Goal: Download file/media

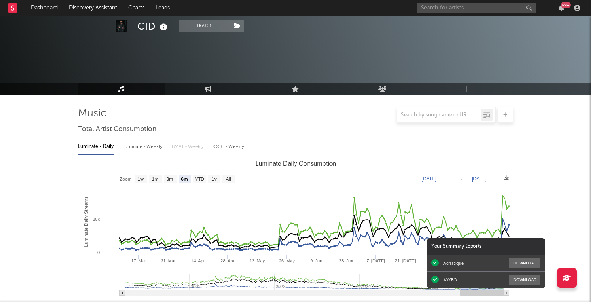
select select "6m"
select select "1w"
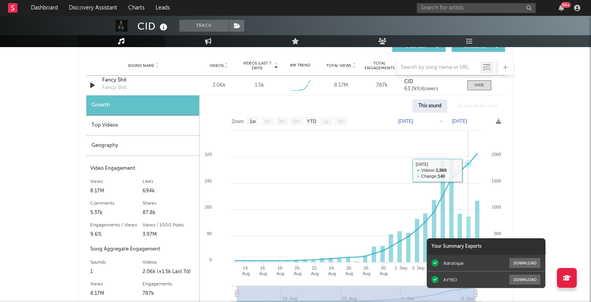
scroll to position [566, 0]
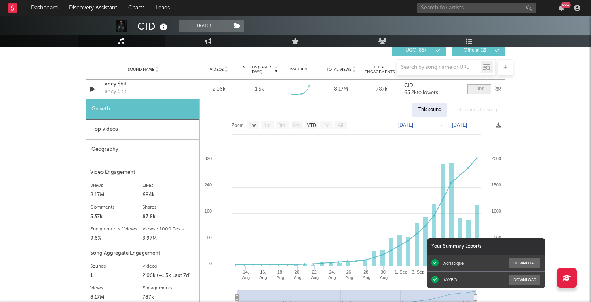
click at [484, 89] on span at bounding box center [479, 89] width 24 height 10
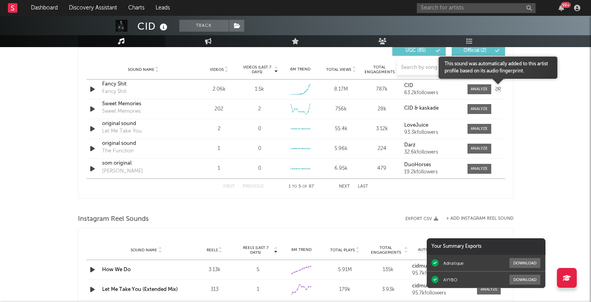
click at [497, 89] on icon at bounding box center [498, 89] width 6 height 5
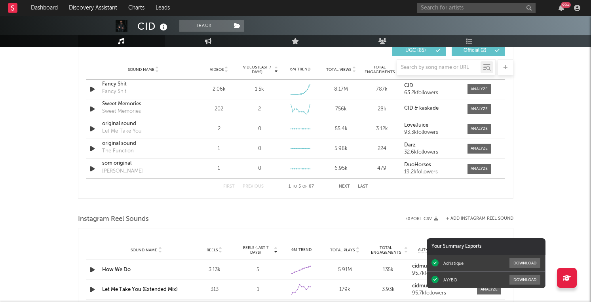
click at [535, 89] on div "CID Track [GEOGRAPHIC_DATA] | Dance Edit Track Benchmark Summary 111,016 95,736…" at bounding box center [295, 48] width 591 height 1196
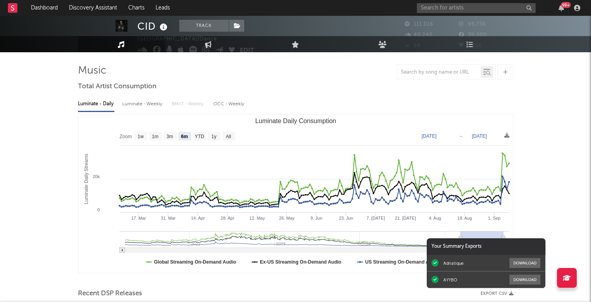
scroll to position [71, 0]
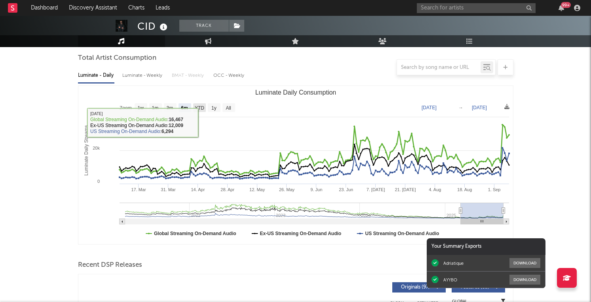
click at [200, 111] on rect "Luminate Daily Consumption" at bounding box center [199, 107] width 13 height 9
select select "YTD"
type input "[DATE]"
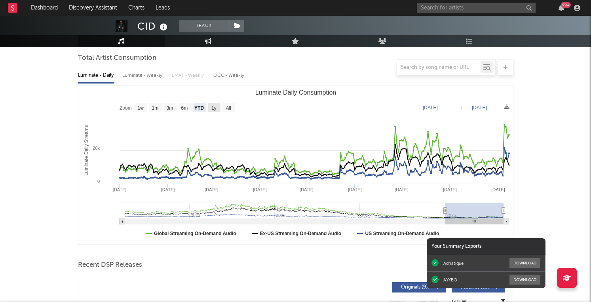
click at [216, 106] on text "1y" at bounding box center [213, 108] width 5 height 6
select select "1y"
type input "[DATE]"
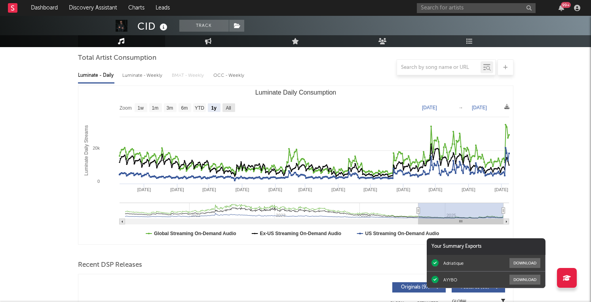
click at [230, 104] on rect "Luminate Daily Consumption" at bounding box center [228, 107] width 13 height 9
select select "All"
type input "[DATE]"
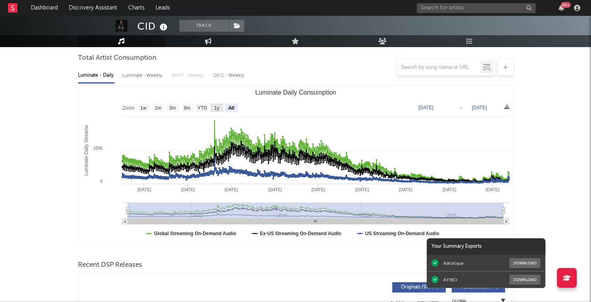
click at [218, 106] on text "1y" at bounding box center [216, 108] width 5 height 6
select select "1y"
type input "[DATE]"
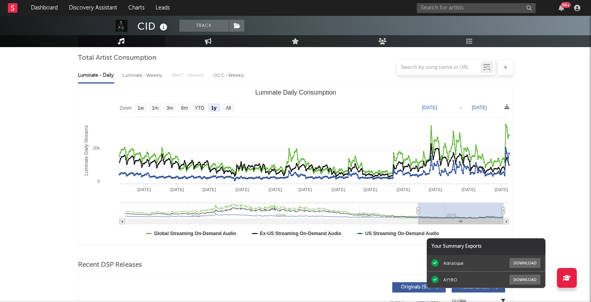
click at [310, 101] on rect "Luminate Daily Consumption" at bounding box center [295, 165] width 435 height 158
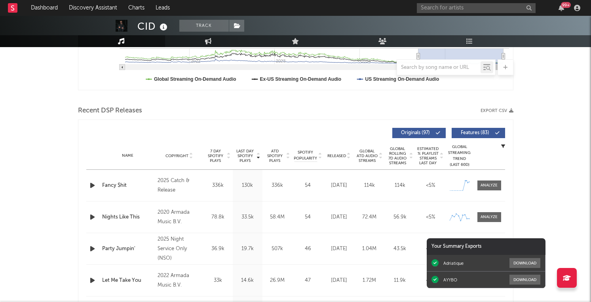
scroll to position [232, 0]
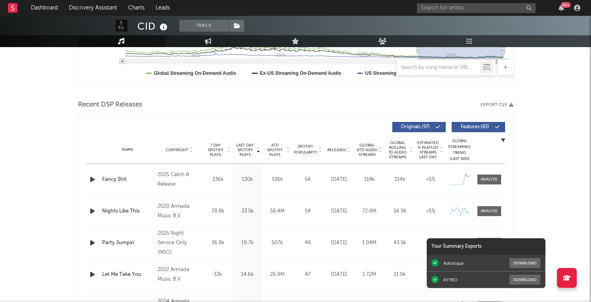
click at [326, 104] on div "Recent DSP Releases Export CSV" at bounding box center [295, 104] width 435 height 13
click at [562, 15] on div "99 +" at bounding box center [500, 8] width 166 height 16
click at [562, 9] on icon "button" at bounding box center [561, 8] width 6 height 6
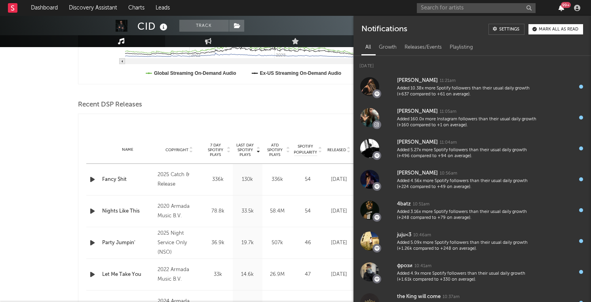
click at [562, 9] on icon "button" at bounding box center [561, 8] width 6 height 6
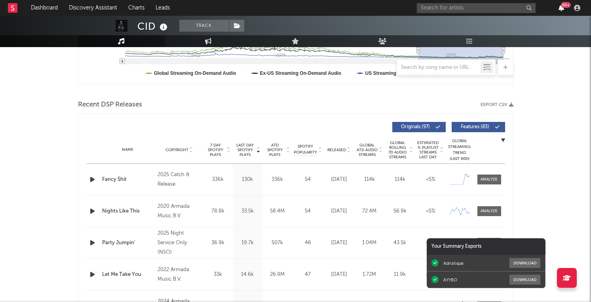
click at [562, 9] on icon "button" at bounding box center [561, 8] width 6 height 6
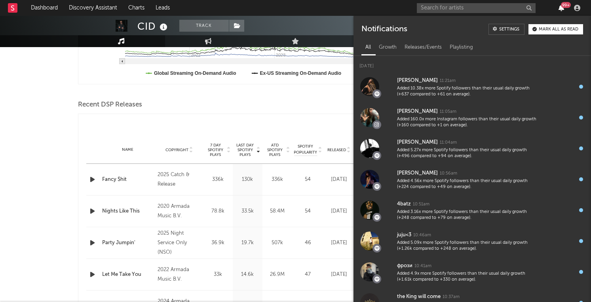
click at [562, 9] on icon "button" at bounding box center [561, 8] width 6 height 6
